Goal: Task Accomplishment & Management: Manage account settings

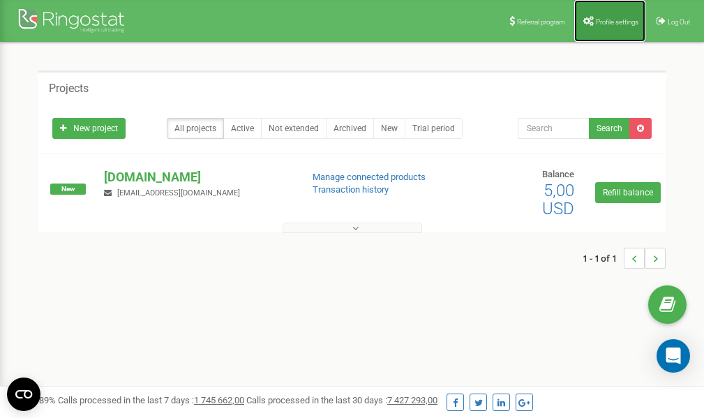
click at [610, 29] on link "Profile settings" at bounding box center [609, 21] width 71 height 42
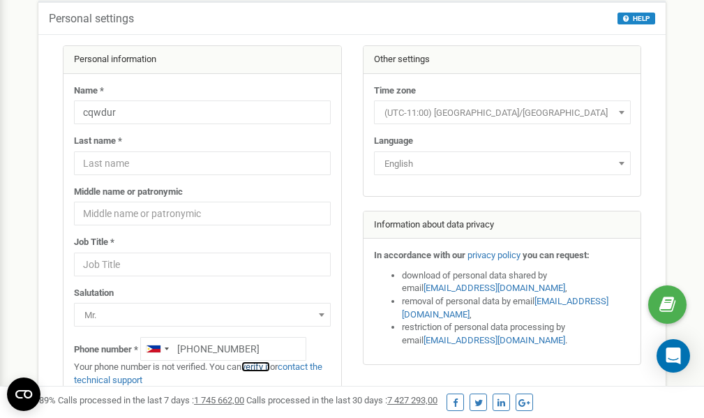
click at [262, 367] on link "verify it" at bounding box center [255, 366] width 29 height 10
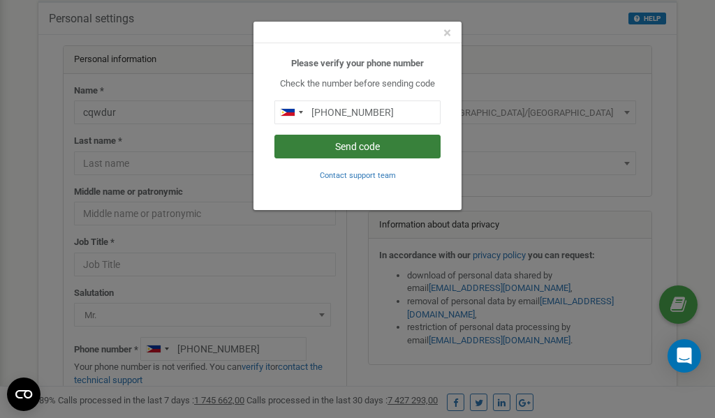
click at [355, 148] on button "Send code" at bounding box center [357, 147] width 166 height 24
